Goal: Find specific page/section: Find specific page/section

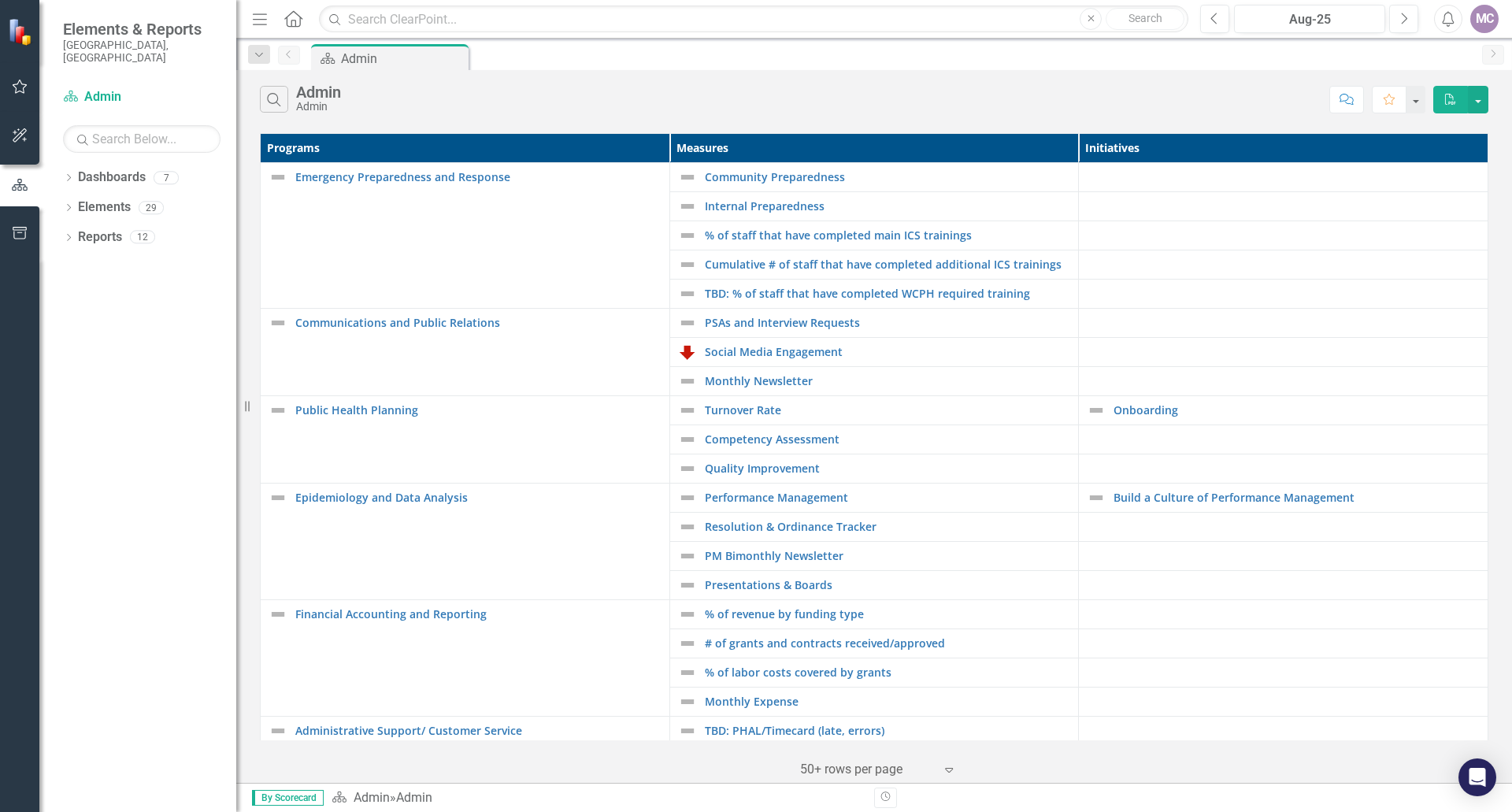
click at [65, 175] on icon "Dropdown" at bounding box center [68, 179] width 11 height 9
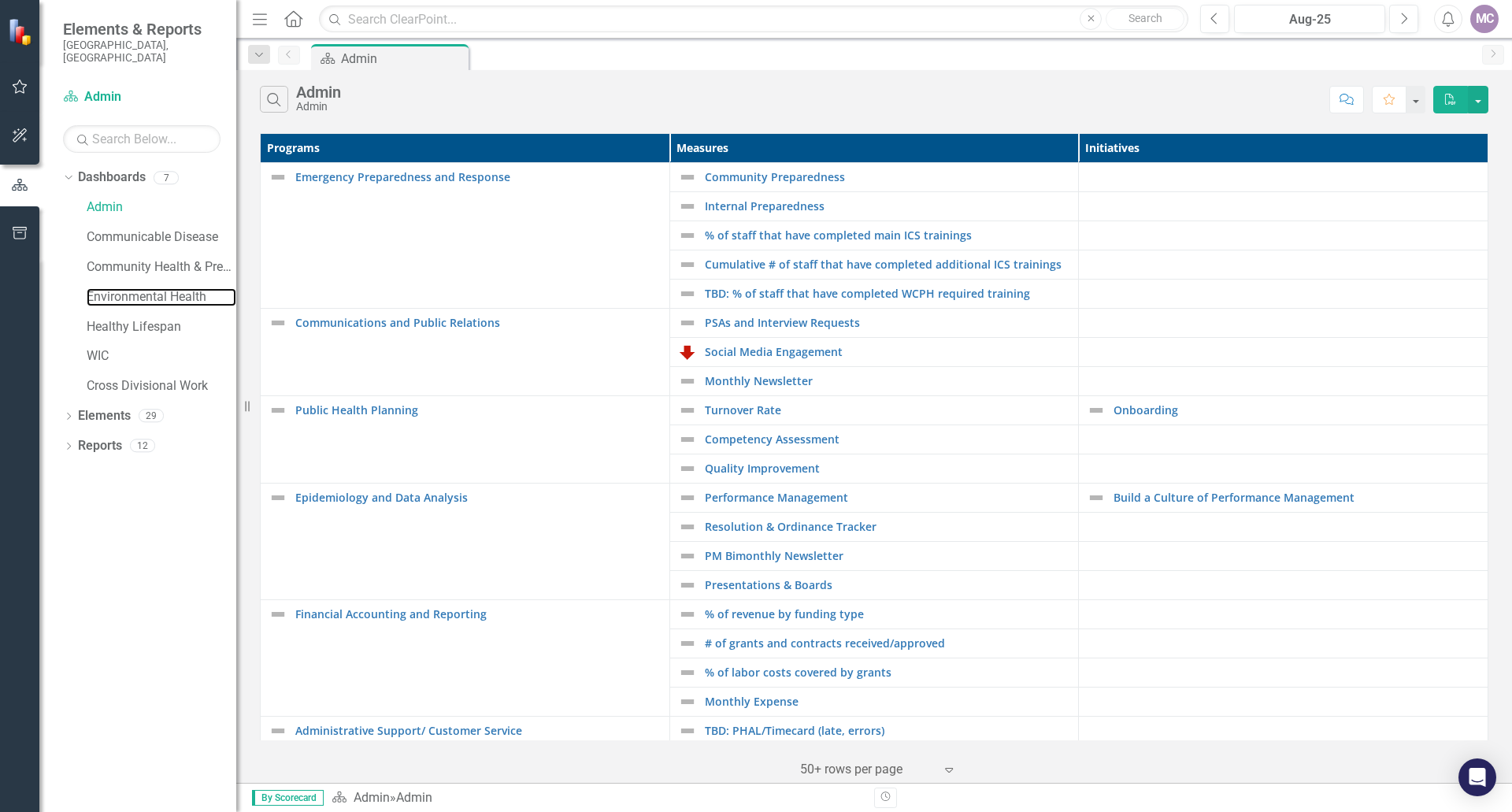
click at [116, 288] on link "Environmental Health" at bounding box center [161, 297] width 150 height 18
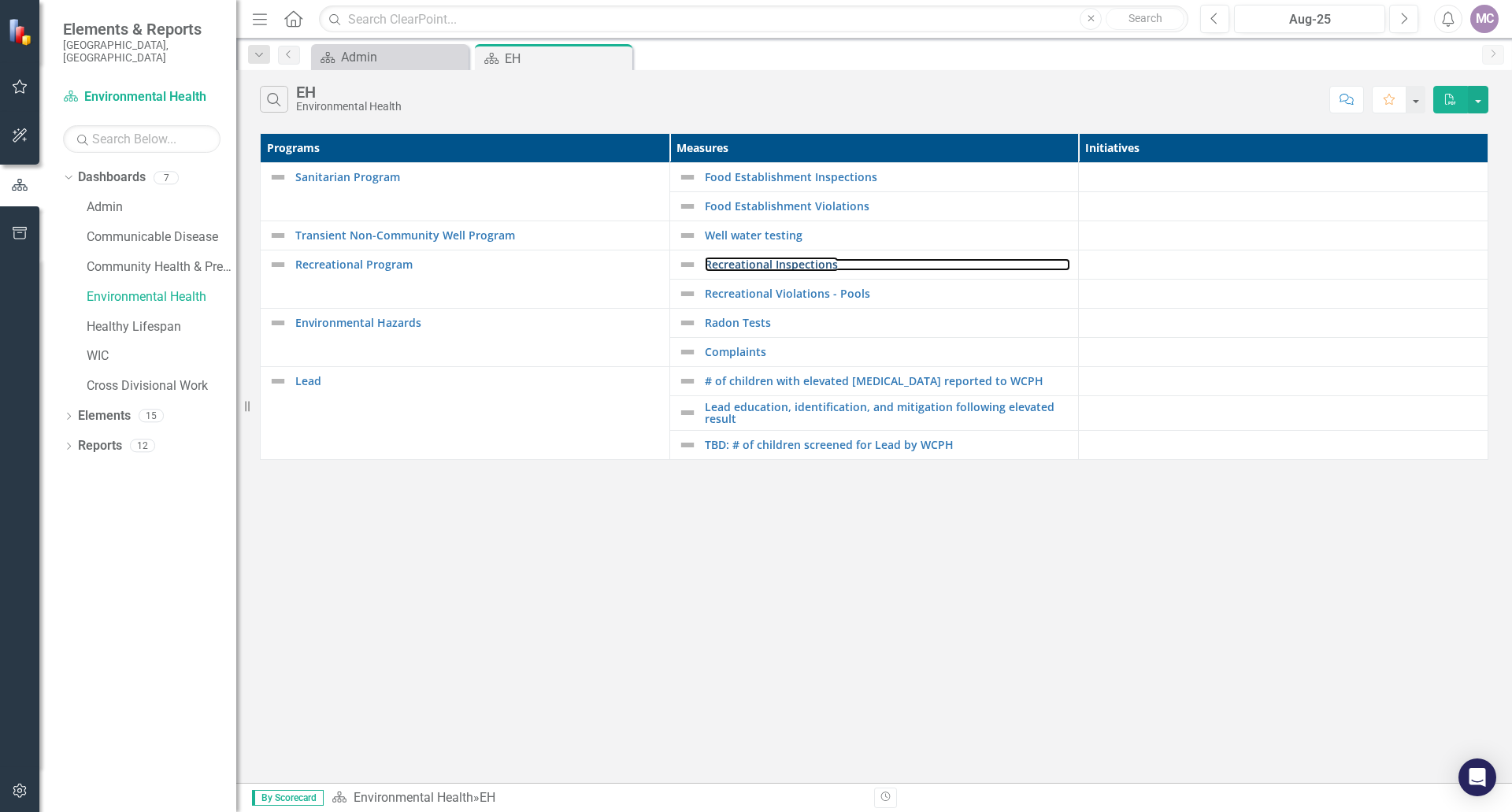
click at [762, 267] on link "Recreational Inspections" at bounding box center [888, 264] width 366 height 12
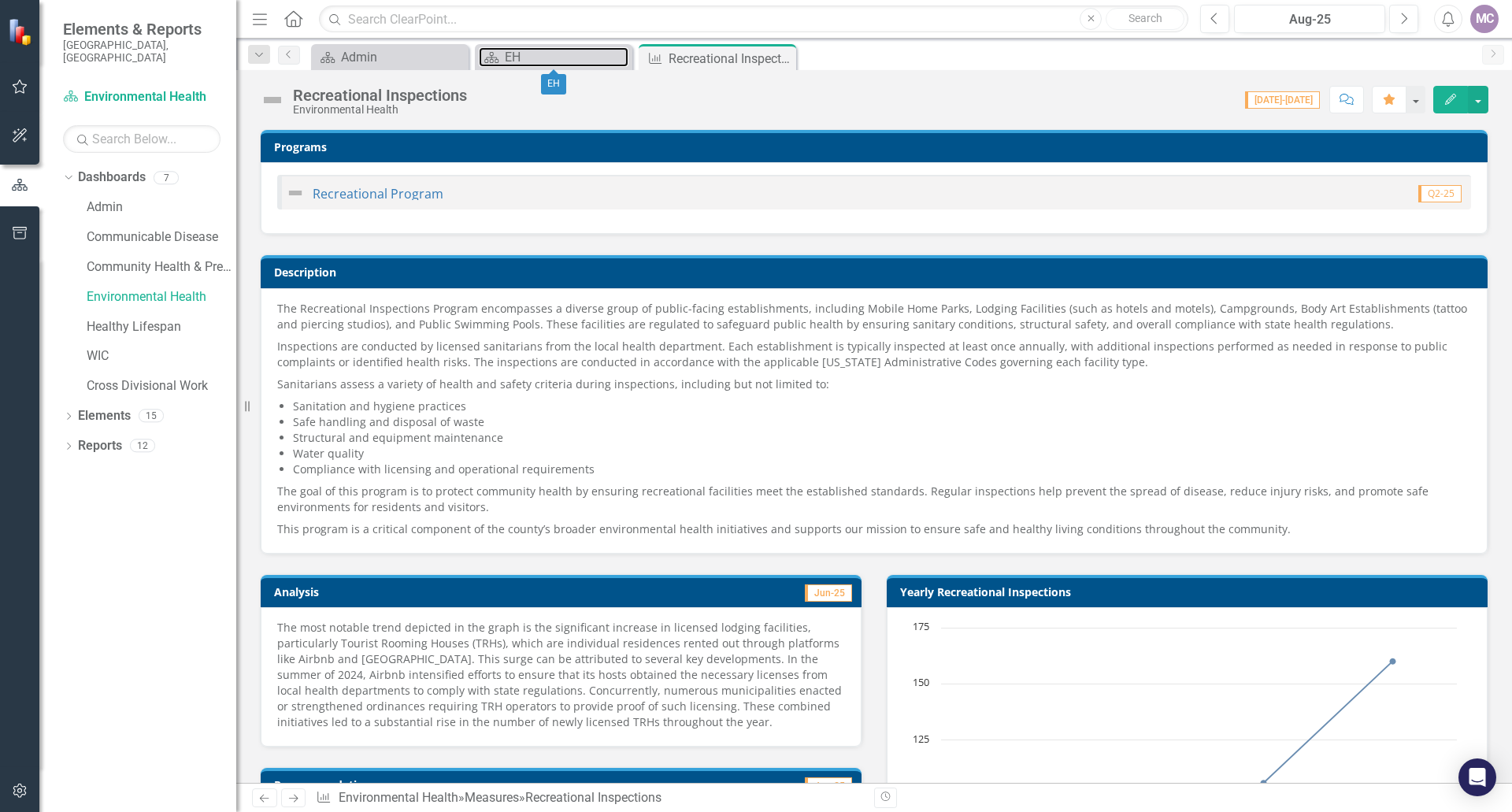
click at [565, 64] on div "EH" at bounding box center [566, 57] width 124 height 20
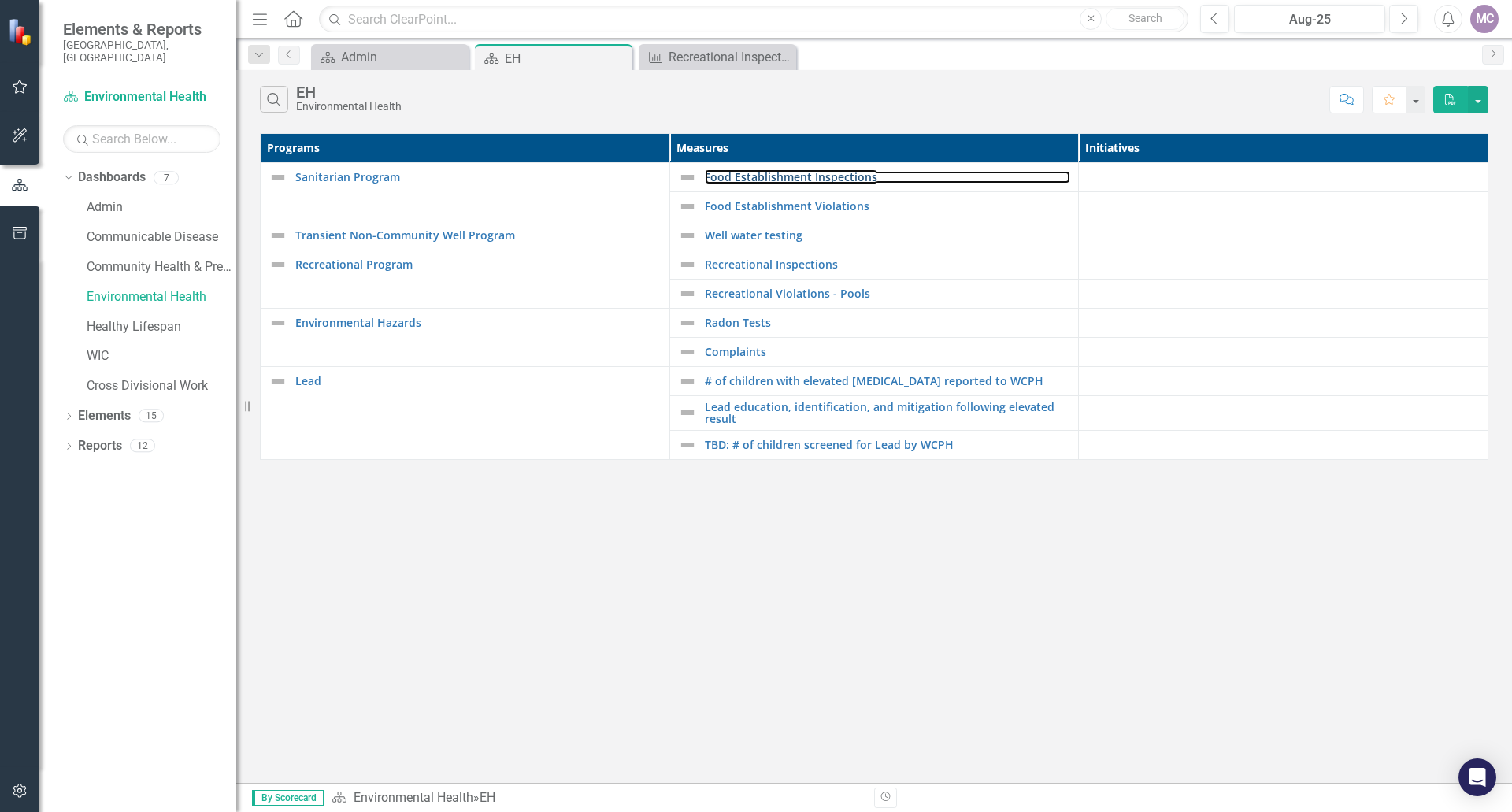
click at [789, 179] on link "Food Establishment Inspections" at bounding box center [888, 177] width 366 height 12
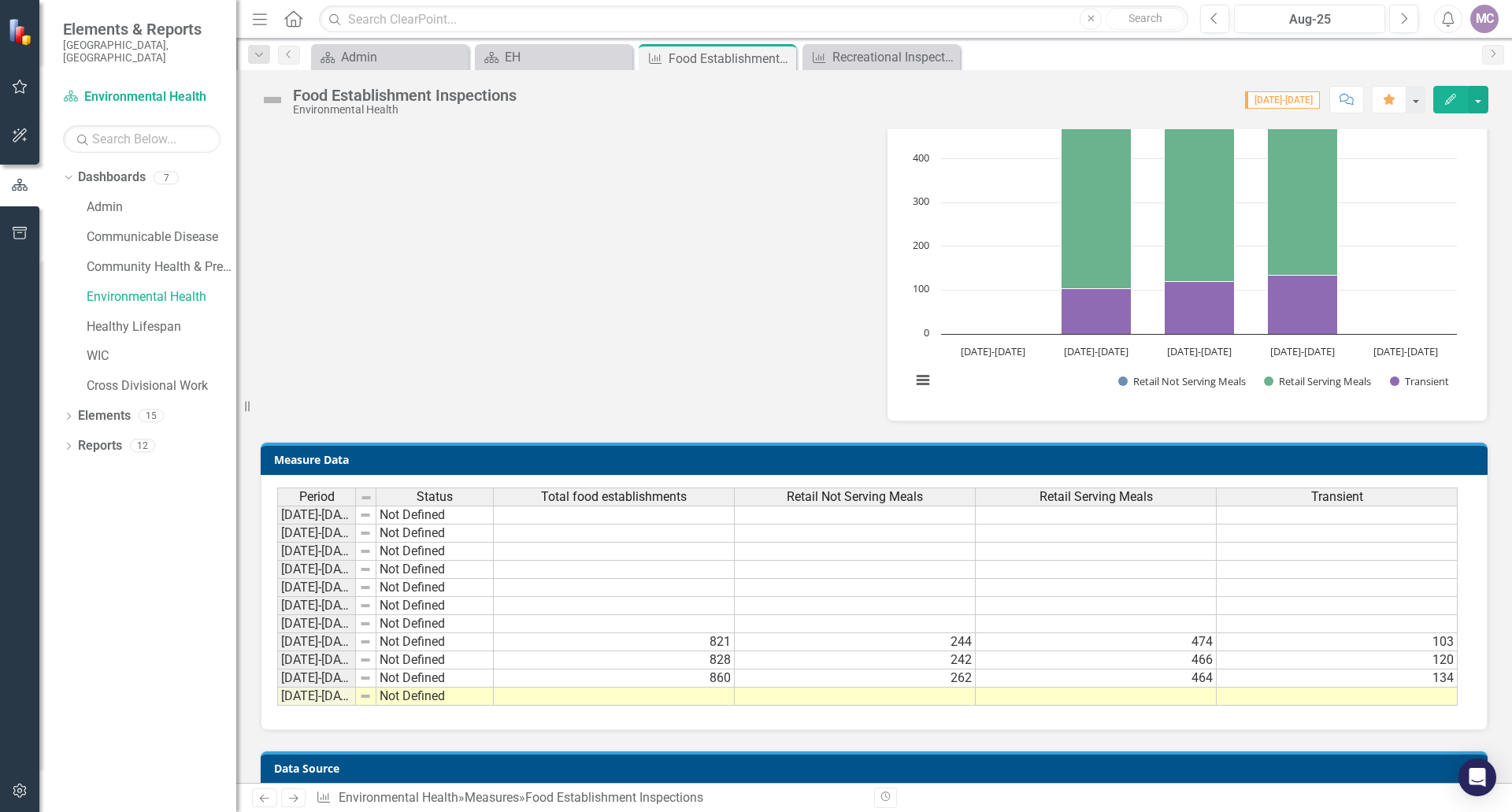
scroll to position [1181, 0]
